Goal: Find specific page/section: Find specific page/section

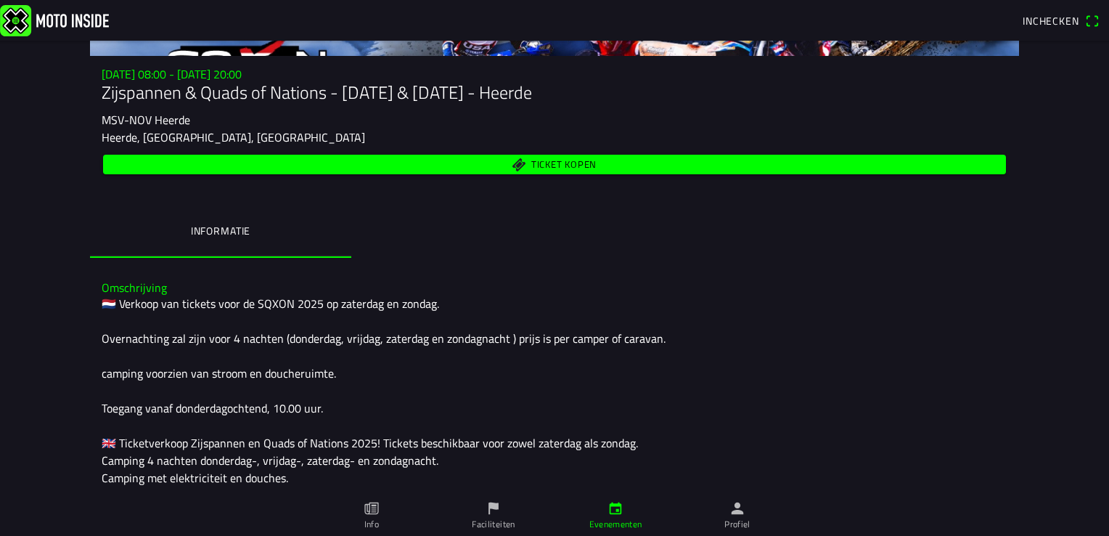
scroll to position [218, 0]
